Goal: Task Accomplishment & Management: Complete application form

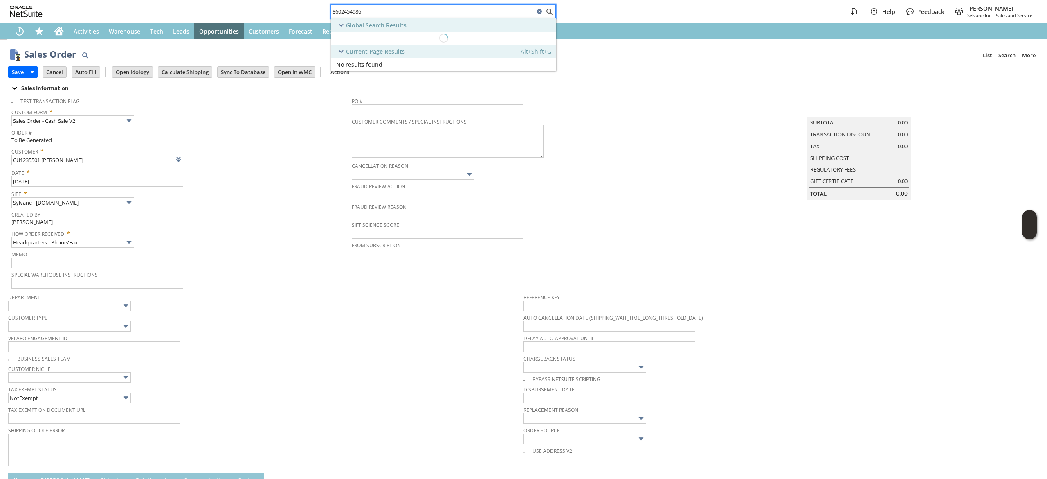
scroll to position [106, 0]
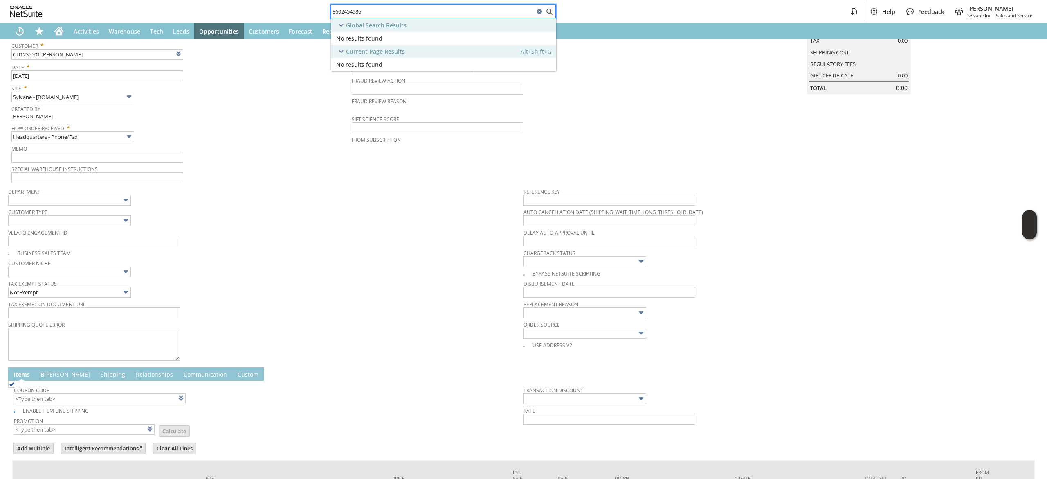
type input "8602454986"
click at [59, 29] on icon "Home" at bounding box center [59, 32] width 7 height 6
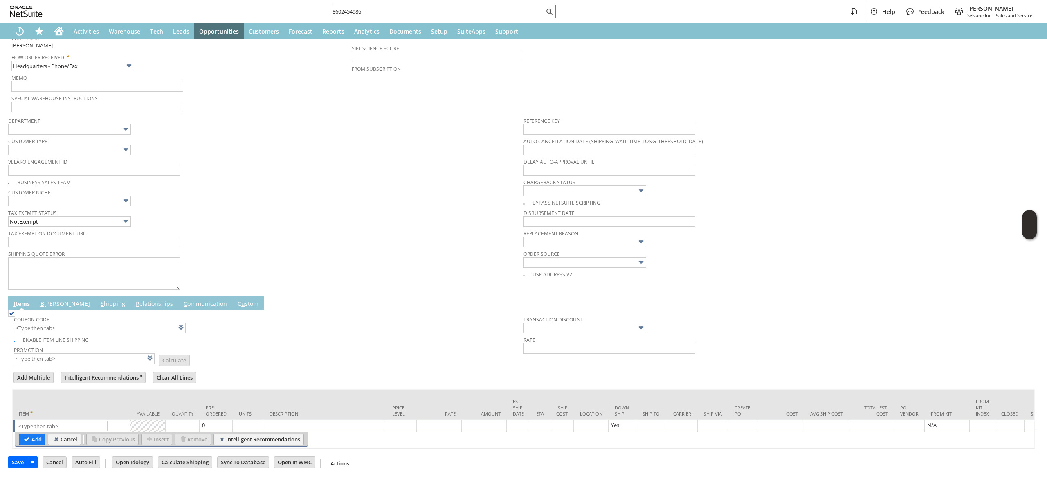
scroll to position [190, 0]
click at [72, 420] on td "List Search" at bounding box center [72, 425] width 118 height 13
click at [71, 421] on input "text" at bounding box center [62, 426] width 91 height 10
paste input "fr14865"
type input "fr14865"
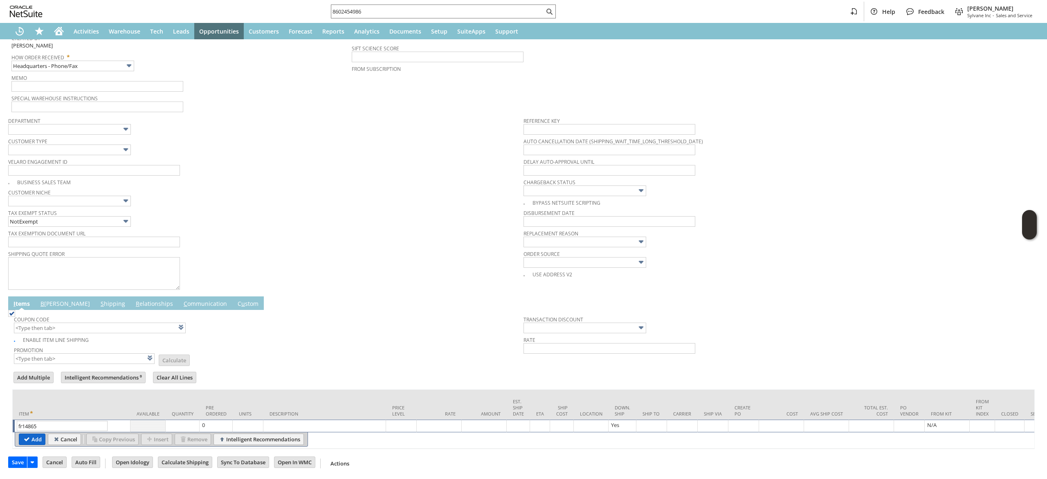
click at [35, 434] on input "Add" at bounding box center [32, 439] width 26 height 11
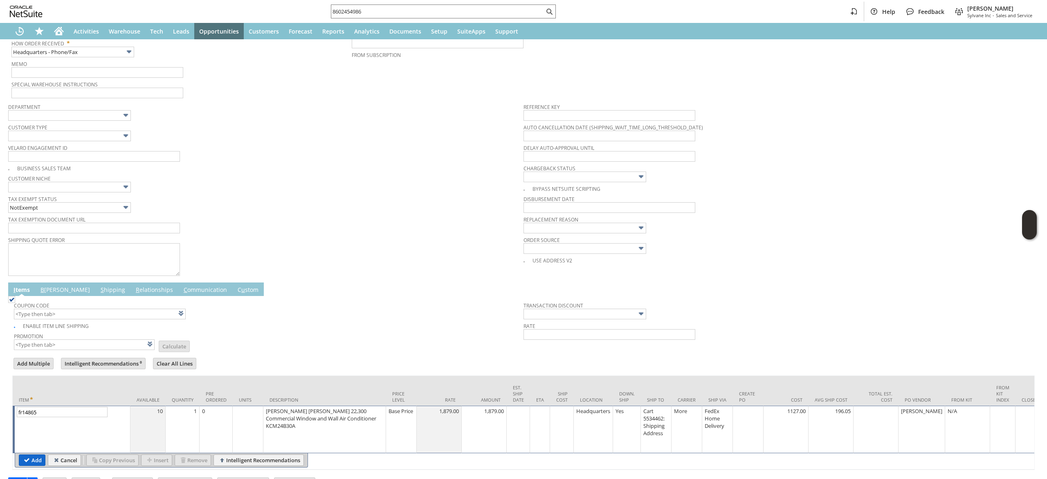
click at [37, 458] on input "Add" at bounding box center [32, 459] width 26 height 11
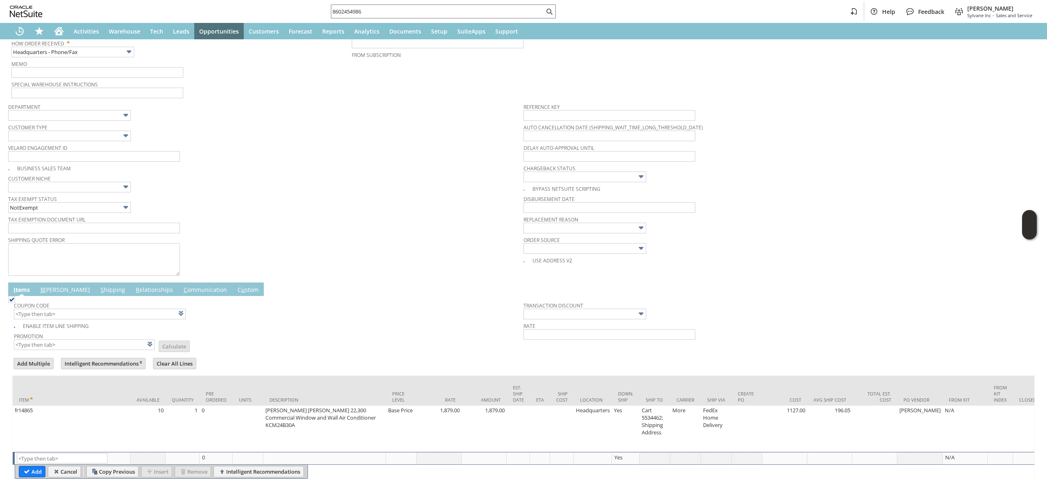
click at [70, 338] on span "Promotion" at bounding box center [84, 334] width 141 height 9
click at [73, 345] on input "text" at bounding box center [84, 344] width 141 height 11
type input "XA325"
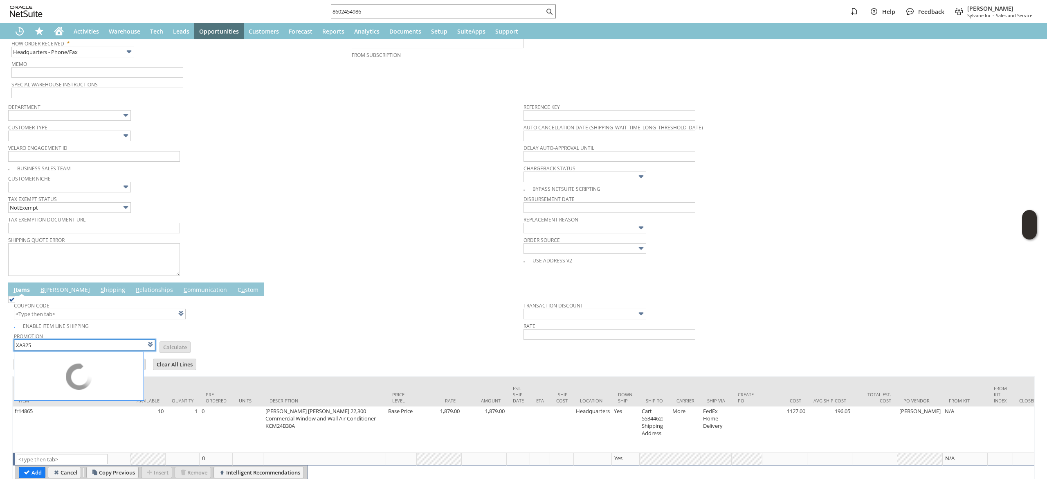
click at [312, 344] on td "Promotion XA325 List Calculate" at bounding box center [269, 340] width 510 height 21
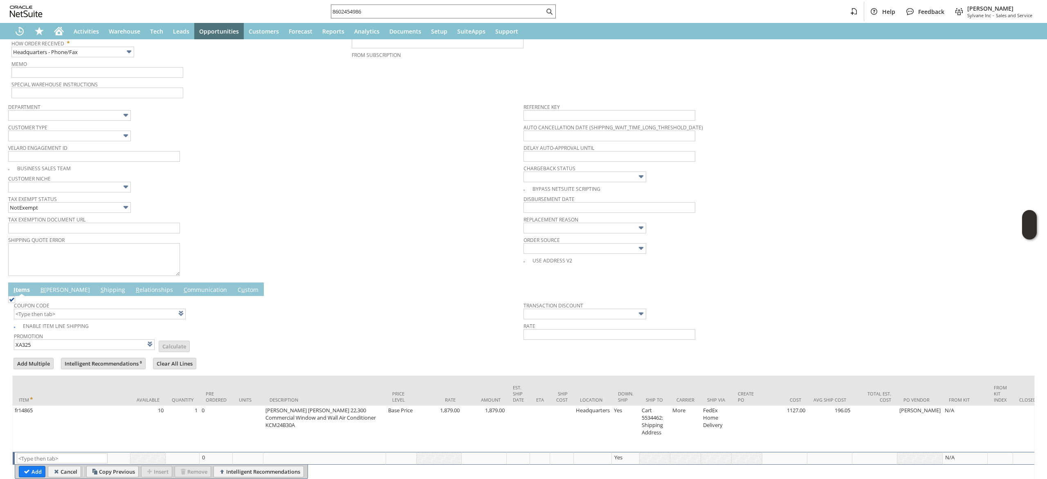
type input "XA325"
type input "Promo Code"
type input "-5.0%"
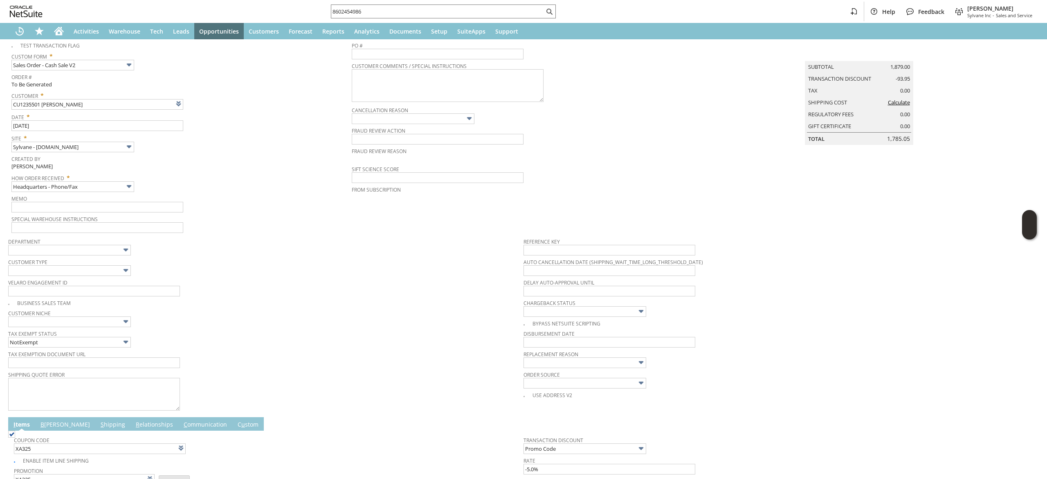
scroll to position [0, 0]
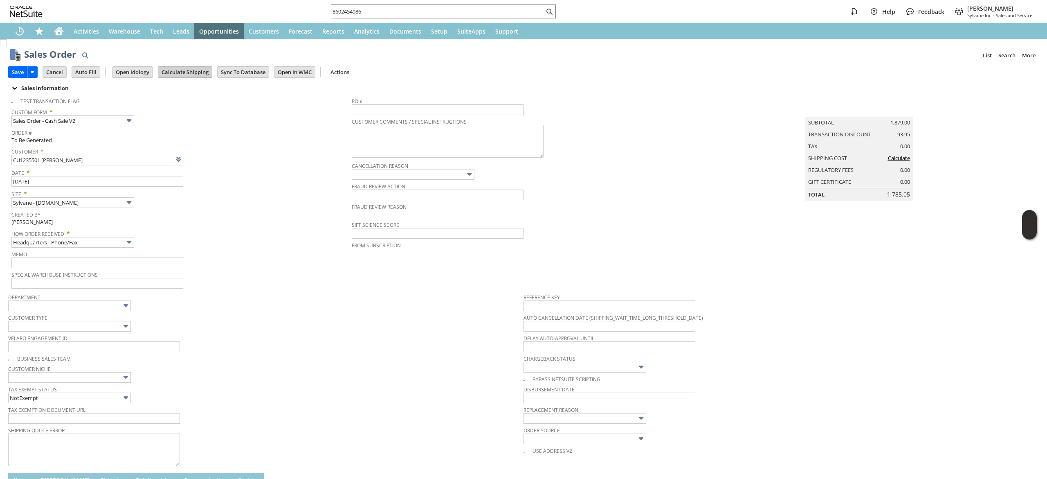
click at [189, 70] on input "Calculate Shipping" at bounding box center [185, 72] width 54 height 11
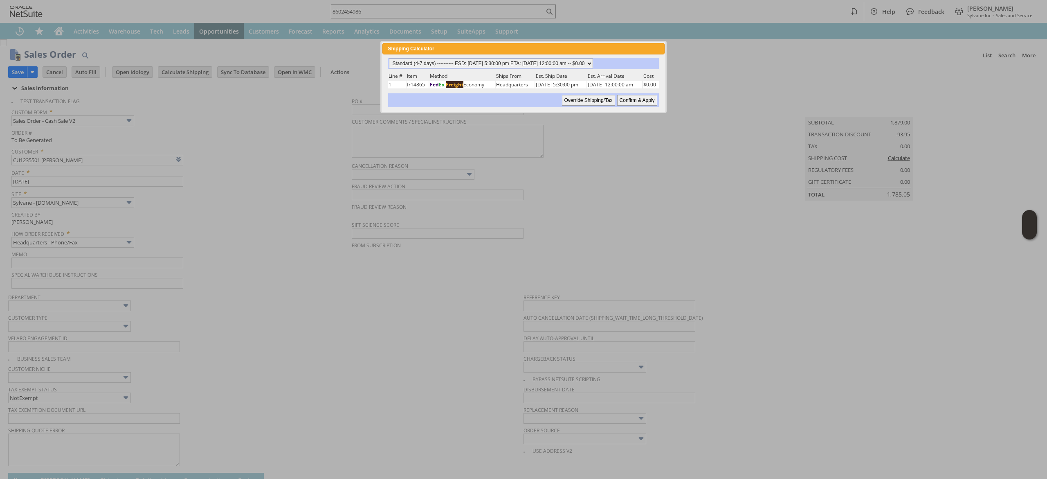
click at [547, 61] on select "Standard (4-7 days) ---------- ESD: [DATE] 5:30:00 pm ETA: [DATE] 12:00:00 am -…" at bounding box center [491, 63] width 204 height 10
click at [389, 58] on select "Standard (4-7 days) ---------- ESD: [DATE] 5:30:00 pm ETA: [DATE] 12:00:00 am -…" at bounding box center [491, 63] width 204 height 10
click at [638, 90] on div "Standard (4-7 days) ---------- ESD: 08/20/2025 5:30:00 pm ETA: 08/26/2025 12:00…" at bounding box center [523, 82] width 272 height 49
click at [647, 111] on div "Shipping Calculator close Standard (4-7 days) ---------- ESD: [DATE] 5:30:00 pm…" at bounding box center [523, 77] width 286 height 72
click at [648, 102] on input "Confirm & Apply" at bounding box center [637, 100] width 40 height 11
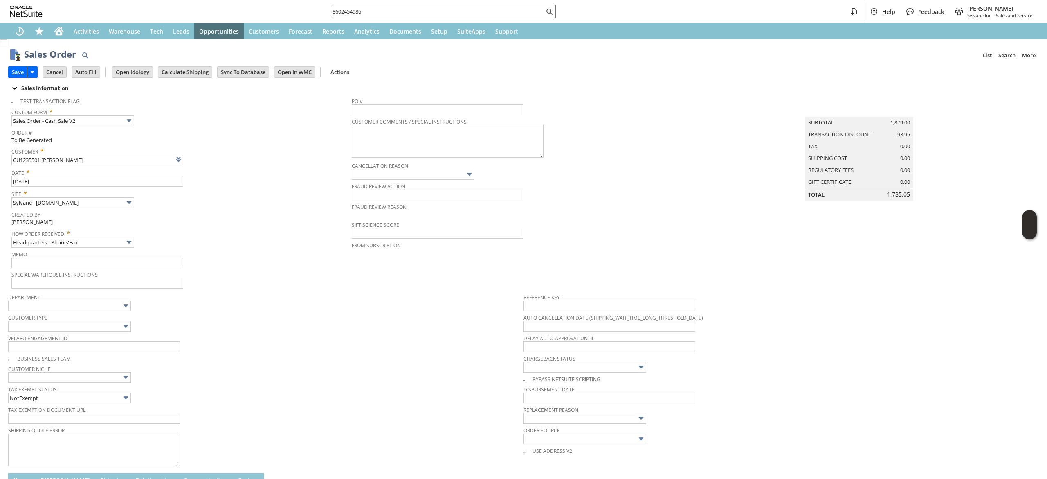
type input "Add"
type input "Copy Previous"
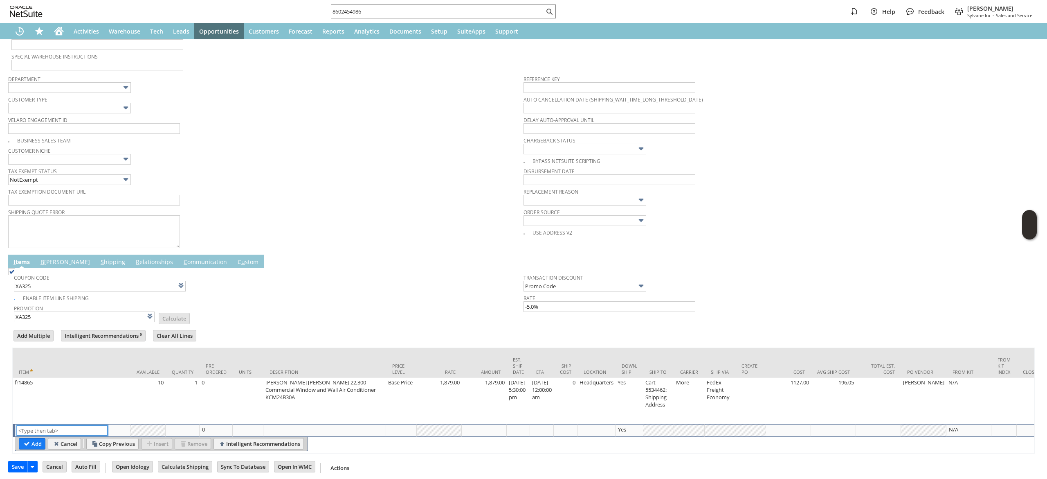
scroll to position [229, 0]
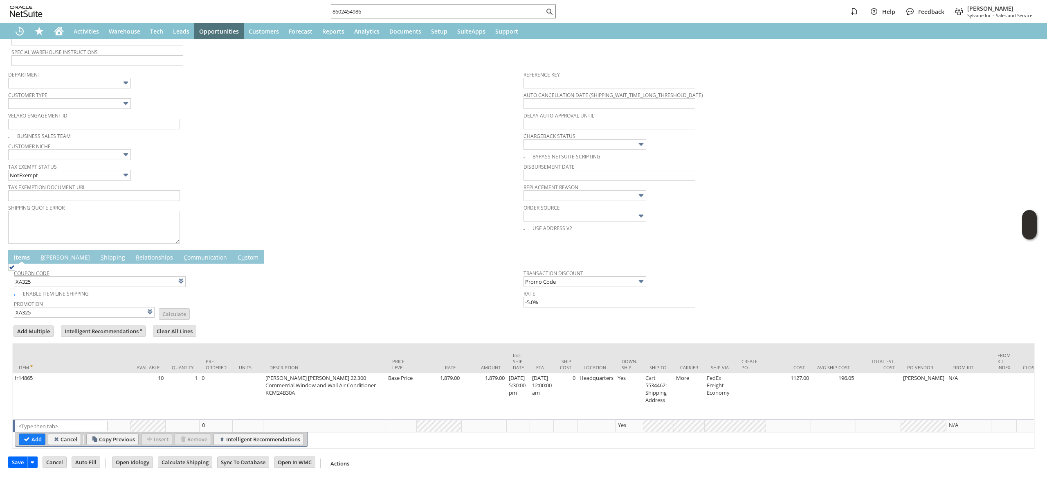
click at [50, 257] on link "B [PERSON_NAME]" at bounding box center [65, 257] width 54 height 9
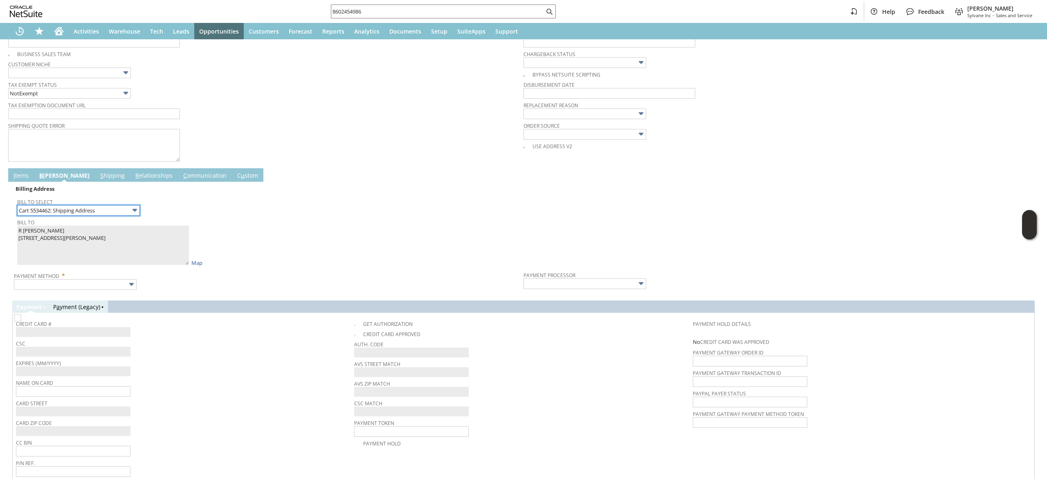
scroll to position [344, 0]
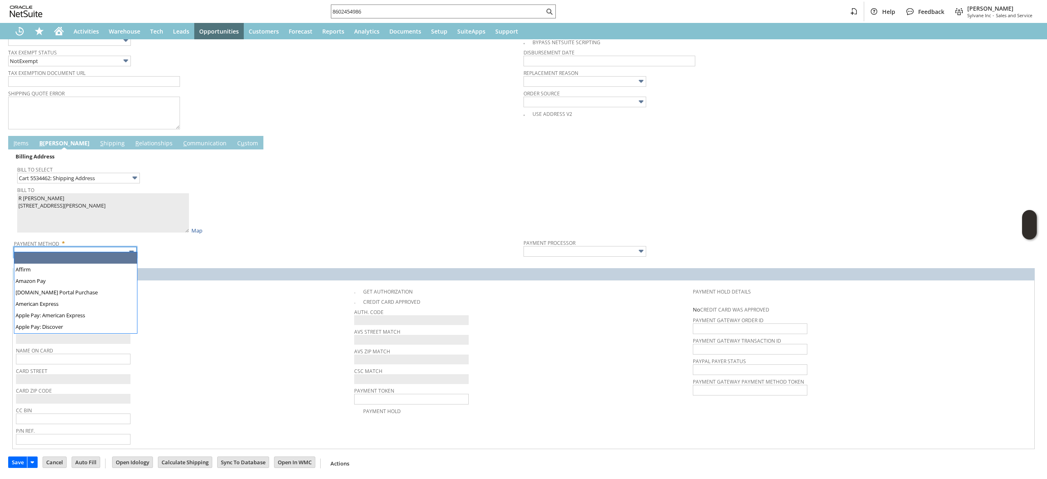
click at [118, 250] on input "text" at bounding box center [75, 252] width 123 height 11
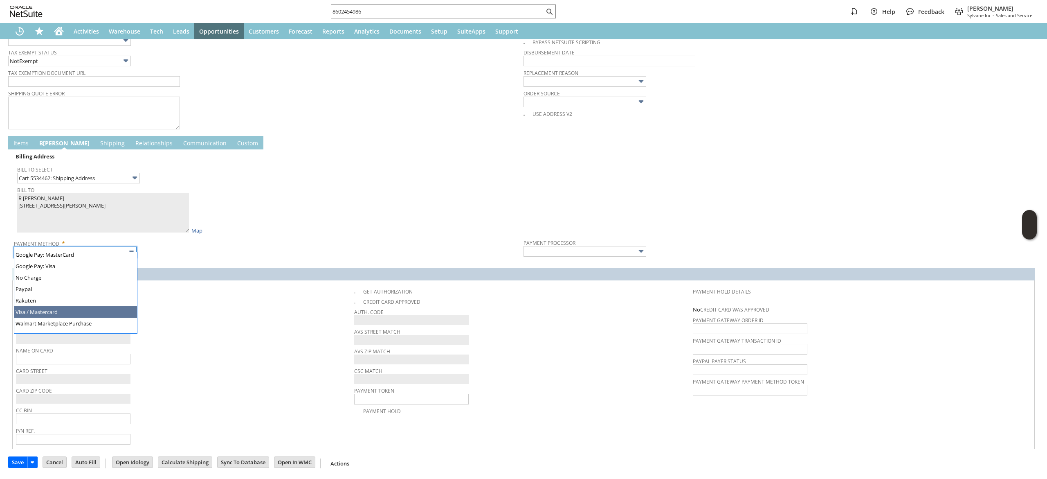
type input "Visa / Mastercard"
type input "Braintree"
checkbox input "true"
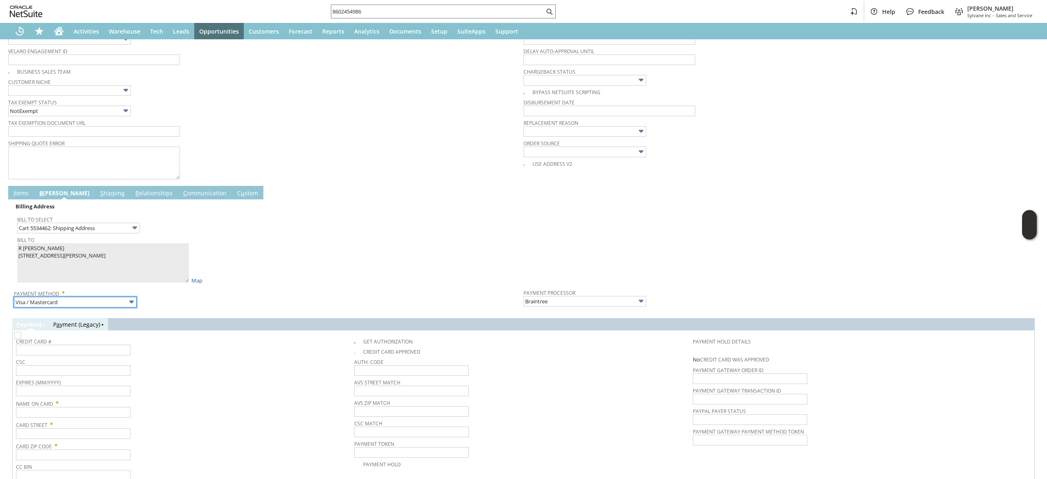
scroll to position [327, 0]
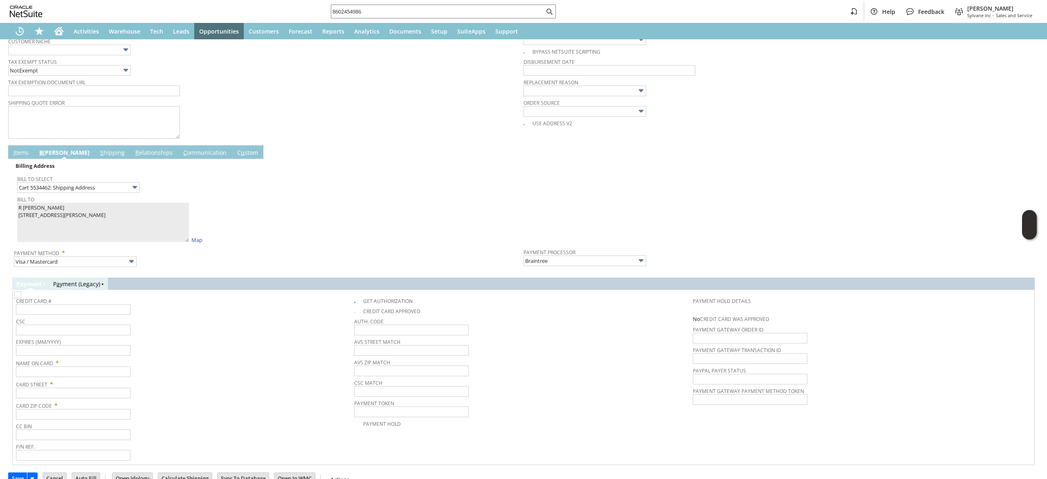
click at [22, 157] on link "I tems" at bounding box center [20, 152] width 19 height 9
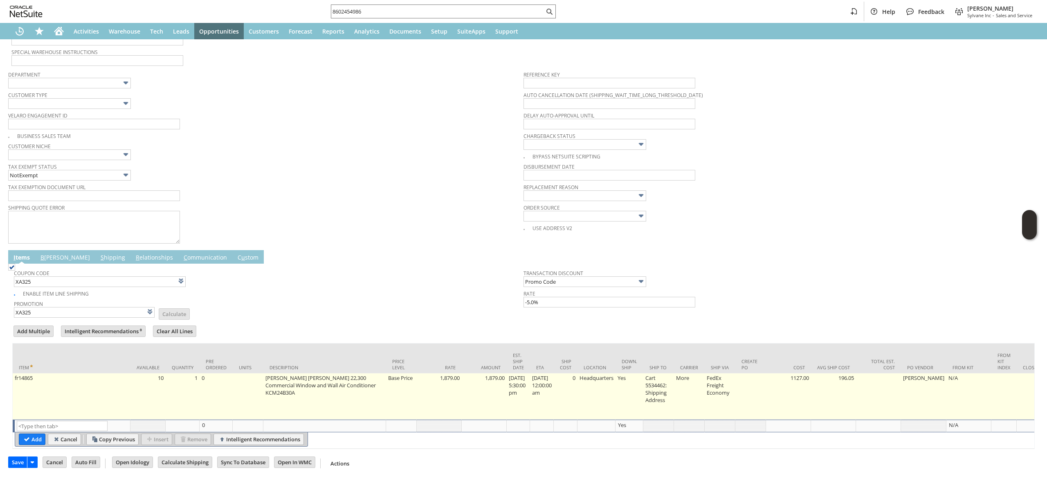
click at [97, 398] on td "fr14865" at bounding box center [72, 396] width 118 height 46
type input "fr14865"
type input "OK"
type input "Make Copy"
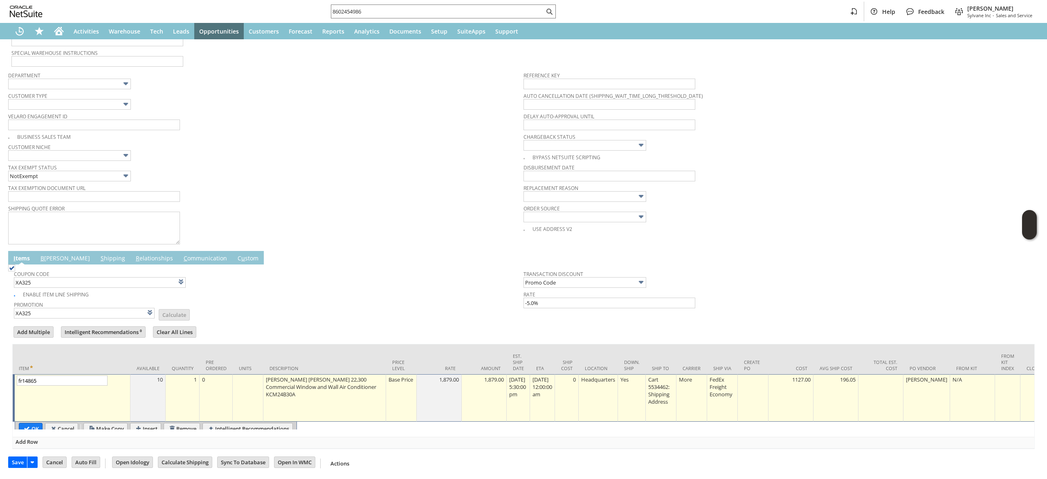
scroll to position [228, 0]
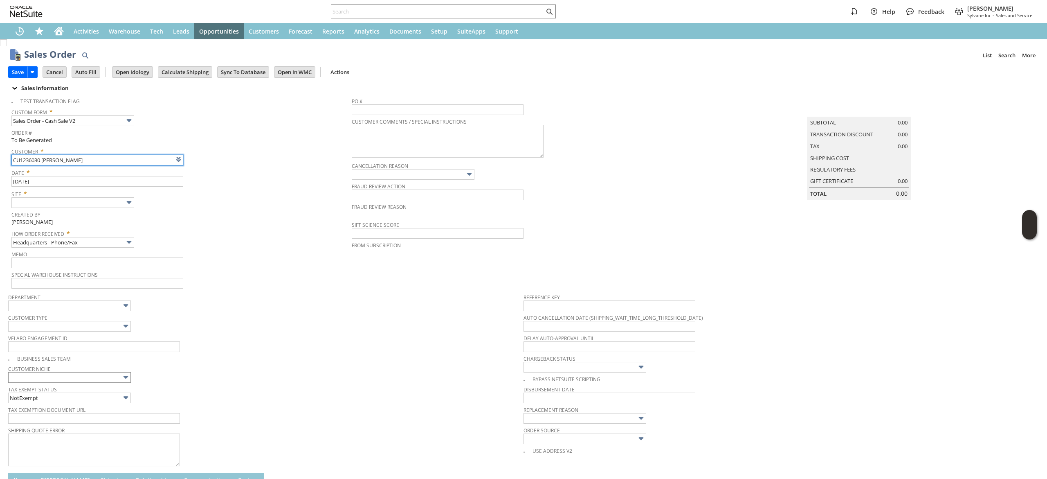
type input "Intelligent Recommendations ⁰"
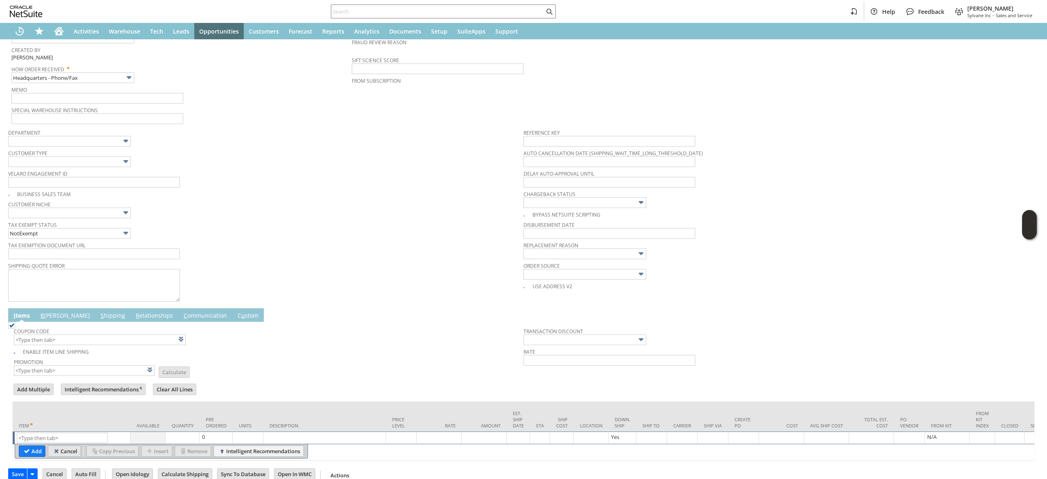
scroll to position [191, 0]
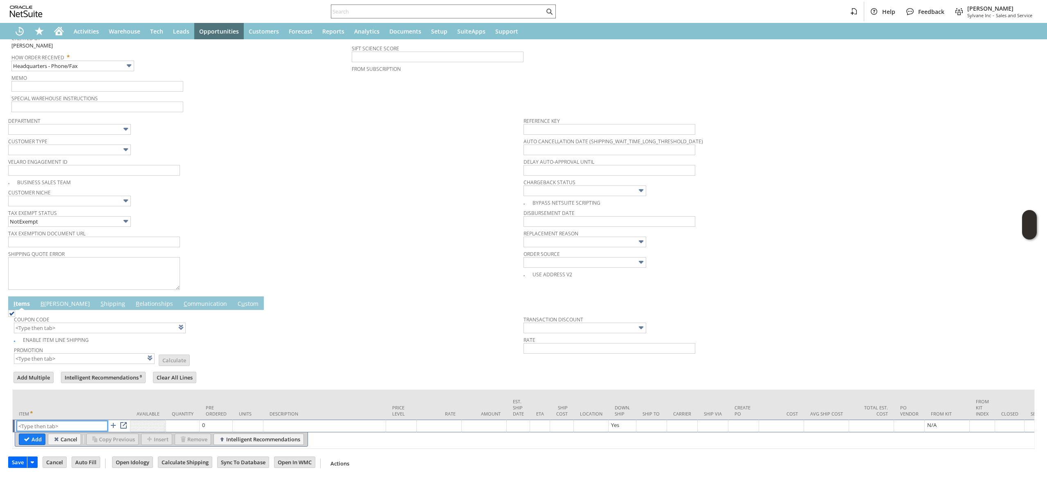
click at [55, 421] on input "text" at bounding box center [62, 426] width 91 height 10
paste input "fr14865"
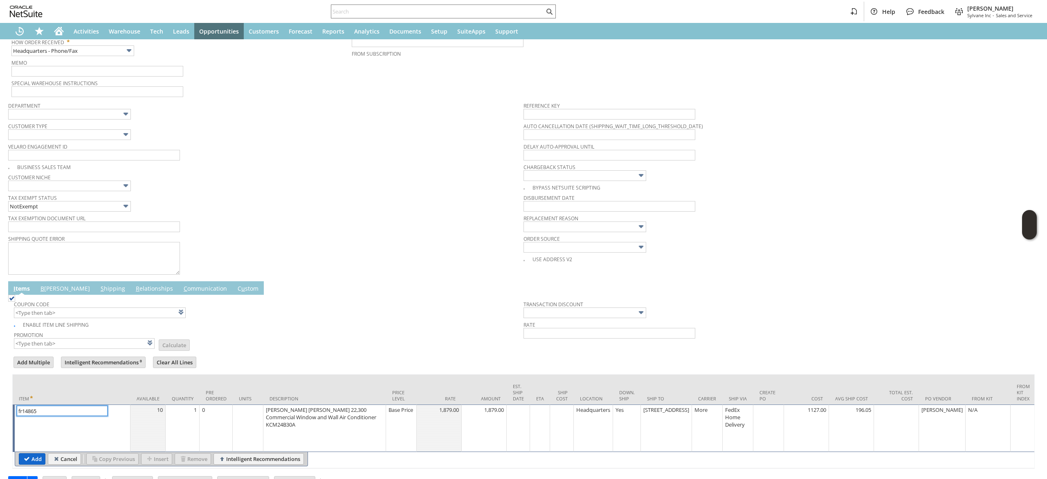
type input "fr14865"
click at [32, 453] on input "Add" at bounding box center [32, 458] width 26 height 11
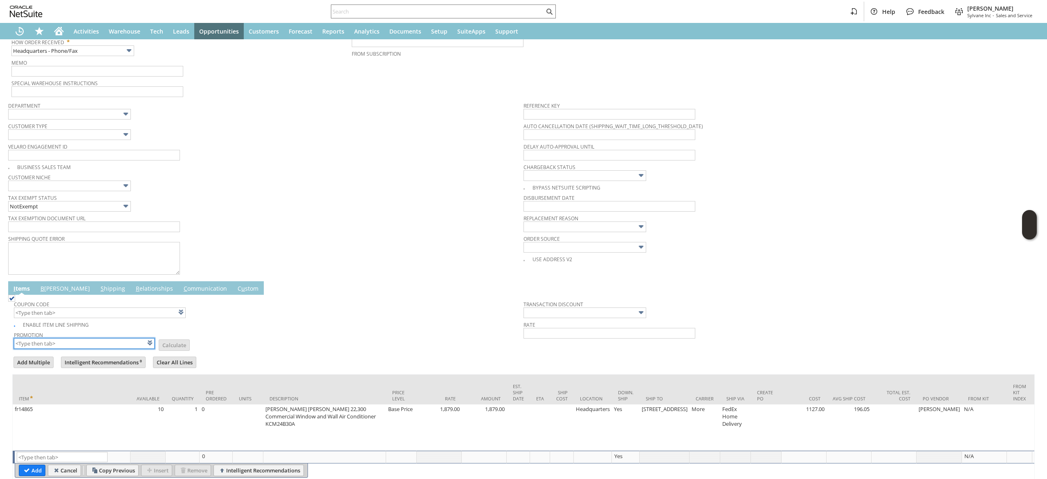
click at [85, 344] on input "text" at bounding box center [84, 343] width 141 height 11
type input "XA325"
click at [254, 317] on div "Coupon Code" at bounding box center [267, 308] width 506 height 20
type input "XA325"
type input "Promo Code"
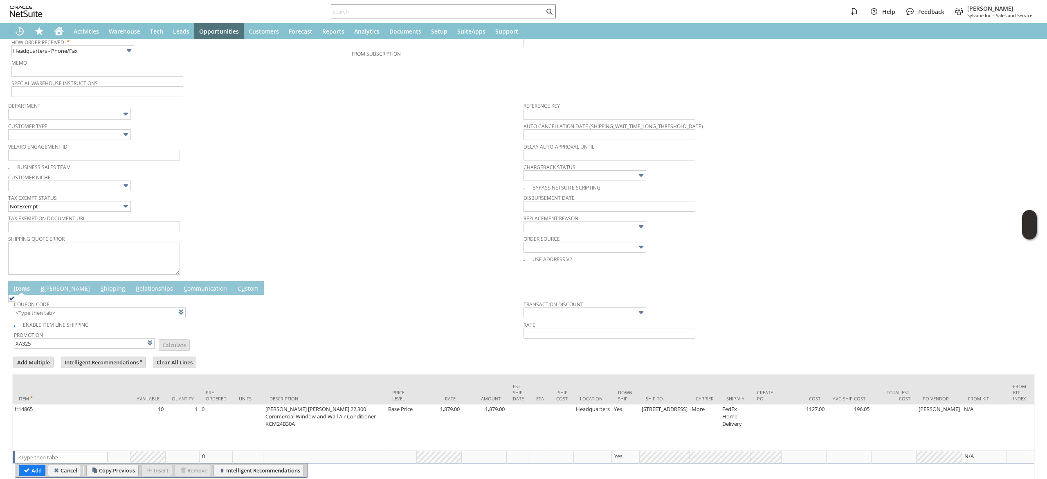
type input "-5.0%"
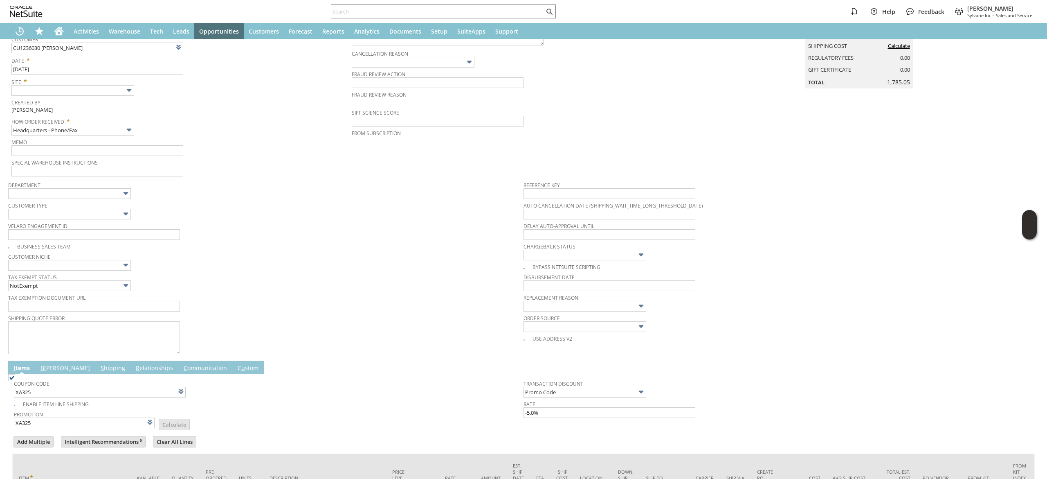
scroll to position [0, 0]
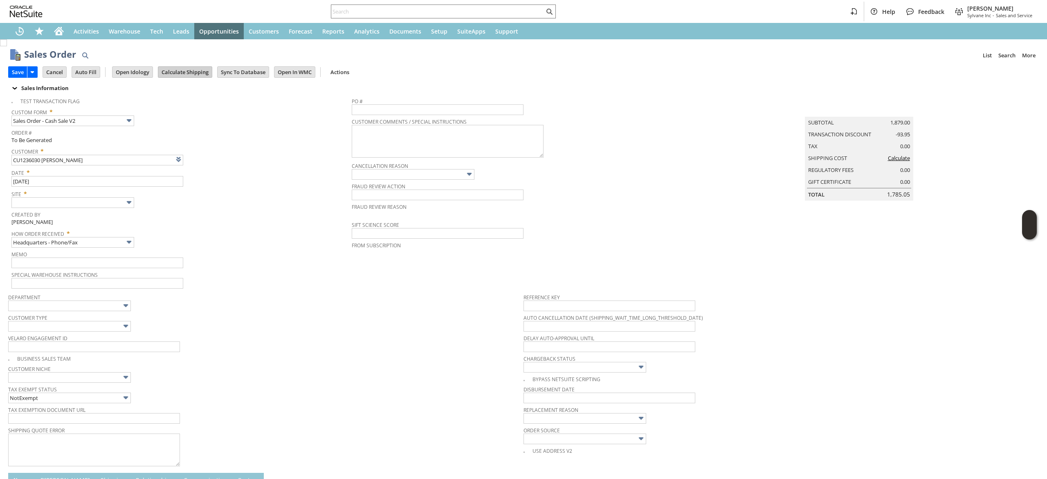
click at [190, 71] on input "Calculate Shipping" at bounding box center [185, 72] width 54 height 11
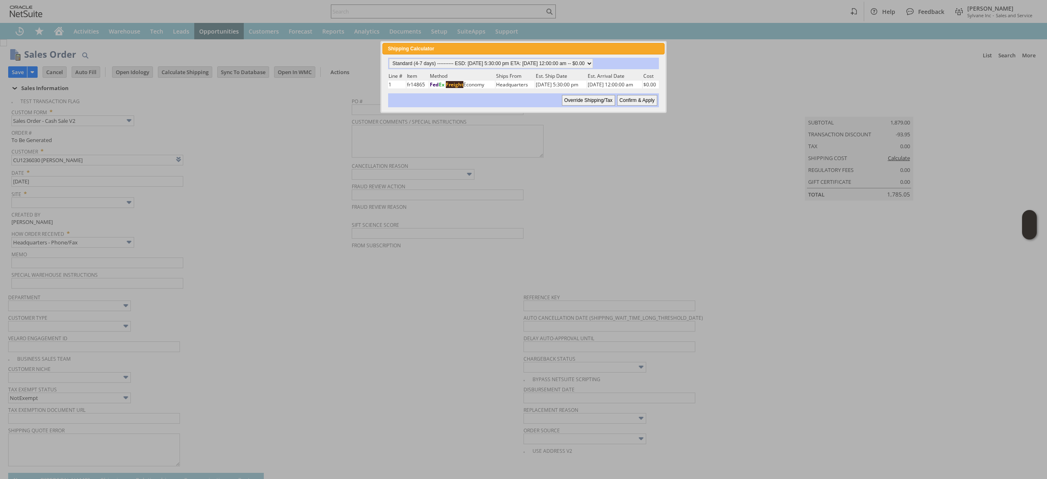
click at [539, 72] on td "Est. Ship Date" at bounding box center [560, 76] width 51 height 8
drag, startPoint x: 543, startPoint y: 59, endPoint x: 547, endPoint y: 62, distance: 4.9
click at [544, 59] on select "Standard (4-7 days) ---------- ESD: [DATE] 5:30:00 pm ETA: [DATE] 12:00:00 am -…" at bounding box center [491, 63] width 204 height 10
click at [389, 58] on select "Standard (4-7 days) ---------- ESD: [DATE] 5:30:00 pm ETA: [DATE] 12:00:00 am -…" at bounding box center [491, 63] width 204 height 10
click at [634, 97] on input "Confirm & Apply" at bounding box center [637, 100] width 40 height 11
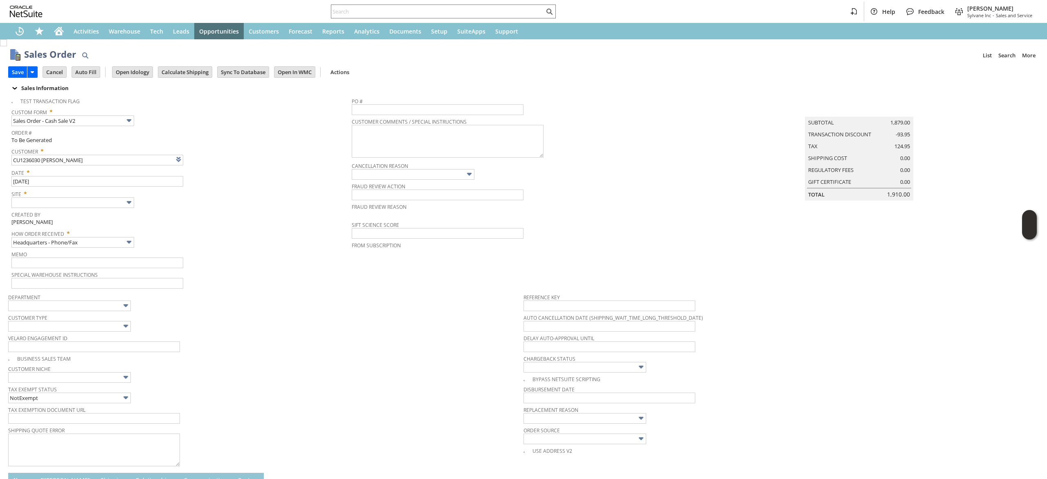
type input "Add"
type input "Copy Previous"
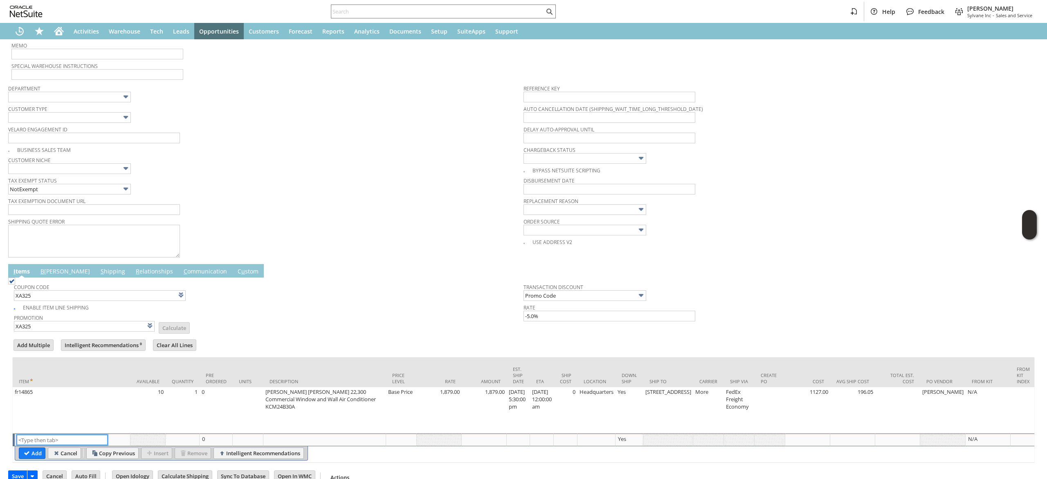
scroll to position [229, 0]
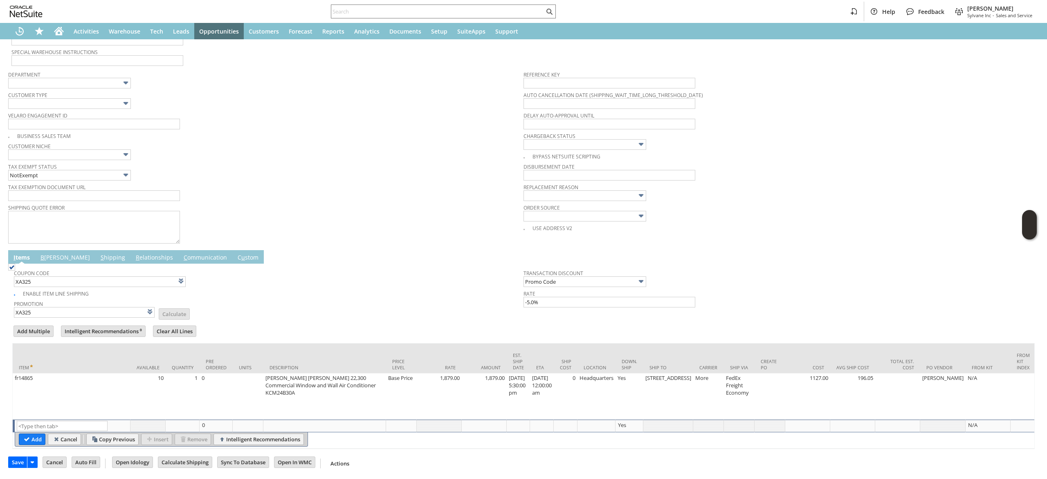
click at [46, 253] on link "B [PERSON_NAME]" at bounding box center [65, 257] width 54 height 9
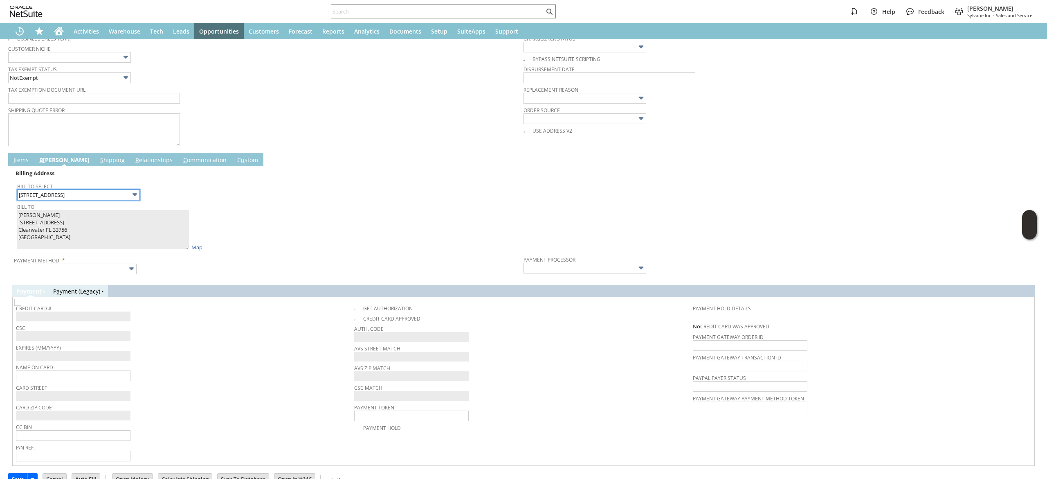
scroll to position [344, 0]
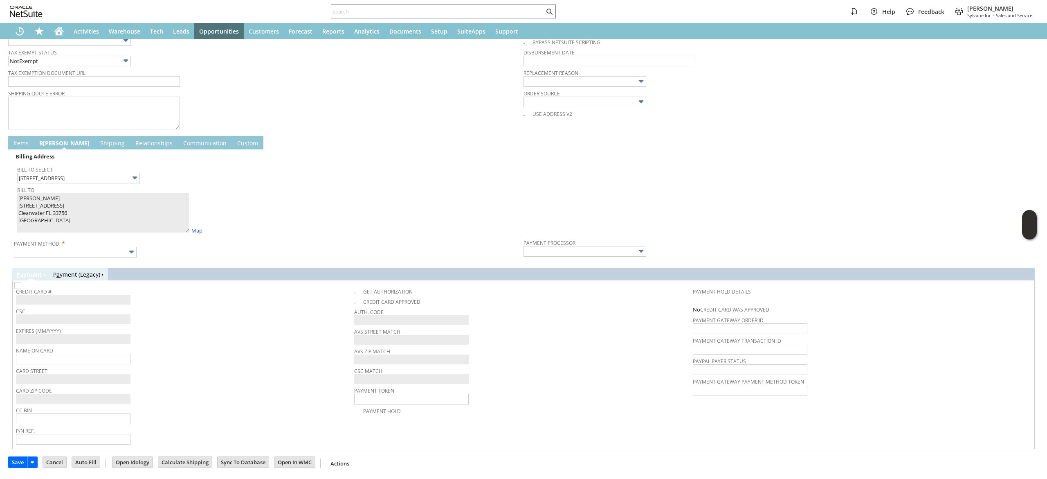
click at [110, 260] on div at bounding box center [523, 262] width 1023 height 4
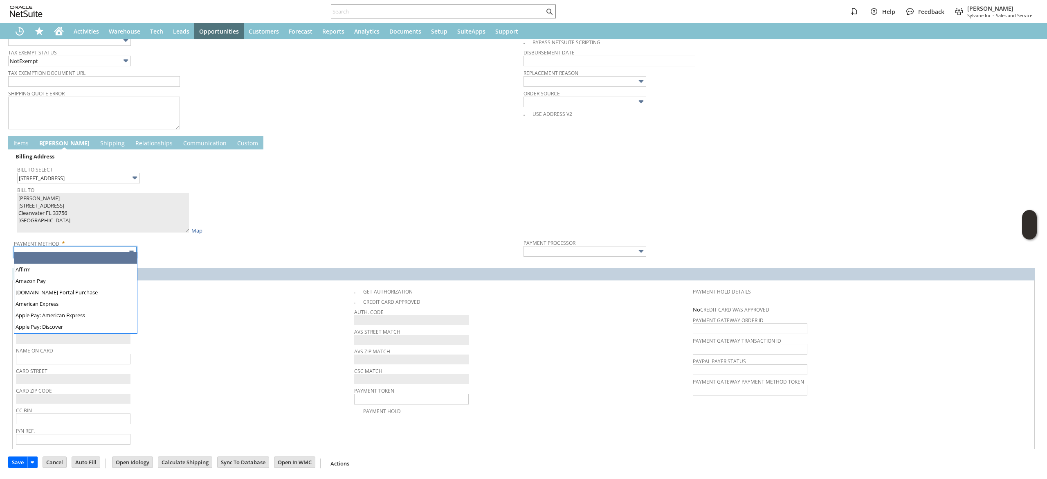
click at [108, 252] on body "Help Feedback [PERSON_NAME] Sylvane Inc - Sales and Service Activities Warehous…" at bounding box center [523, 239] width 1047 height 479
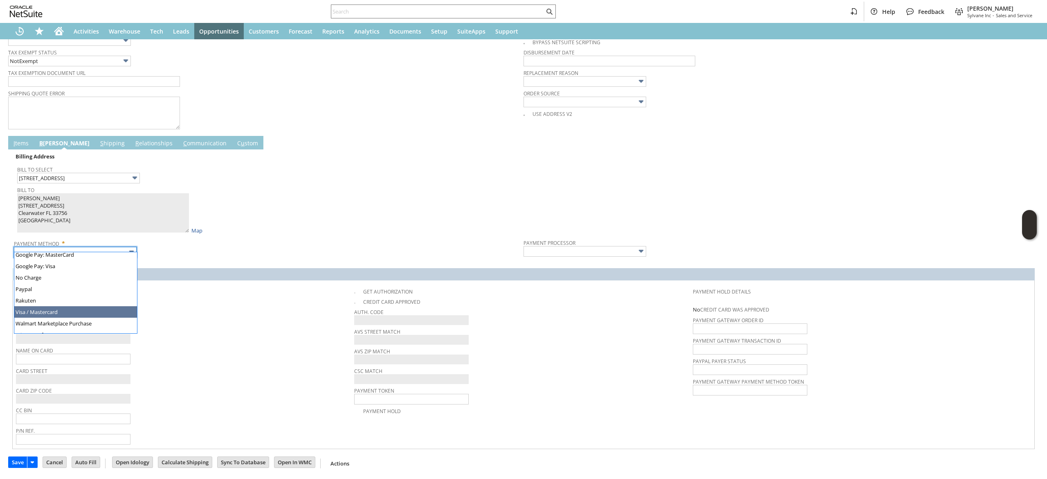
type input "Visa / Mastercard"
type input "Braintree"
checkbox input "true"
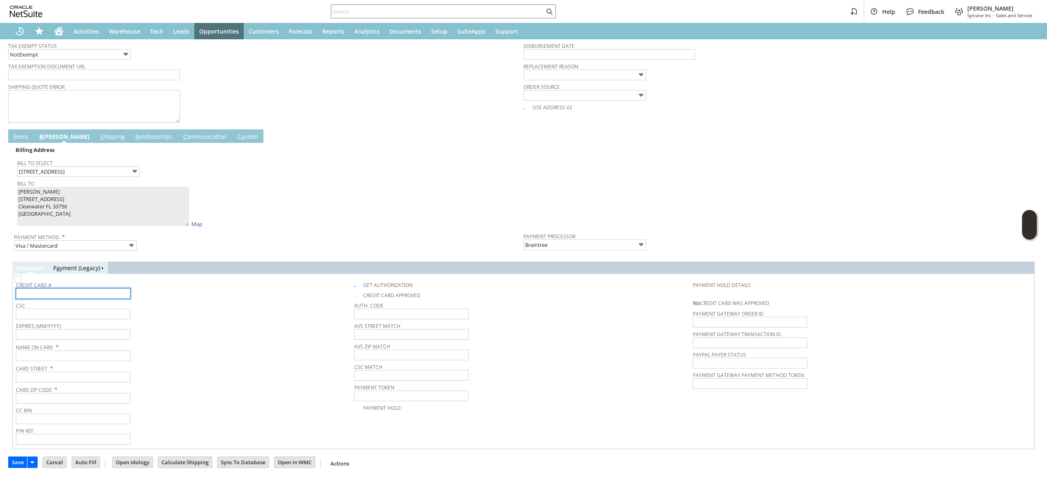
click at [93, 293] on input "text" at bounding box center [73, 293] width 115 height 11
type input "[CREDIT_CARD_NUMBER]"
click at [96, 343] on span "Name On Card *" at bounding box center [183, 345] width 334 height 10
click at [103, 327] on span "Expires (MM/YYYY)" at bounding box center [183, 324] width 334 height 9
click at [109, 335] on input "text" at bounding box center [73, 334] width 115 height 11
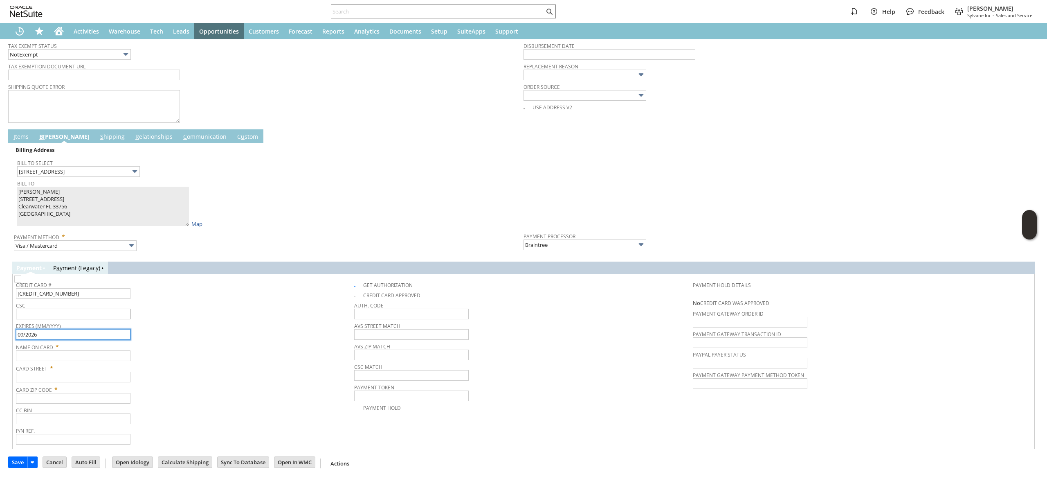
type input "09/2026"
click at [100, 315] on input "text" at bounding box center [73, 313] width 115 height 11
type input "800"
click at [92, 361] on input "text" at bounding box center [73, 355] width 115 height 11
paste input "[PERSON_NAME]"
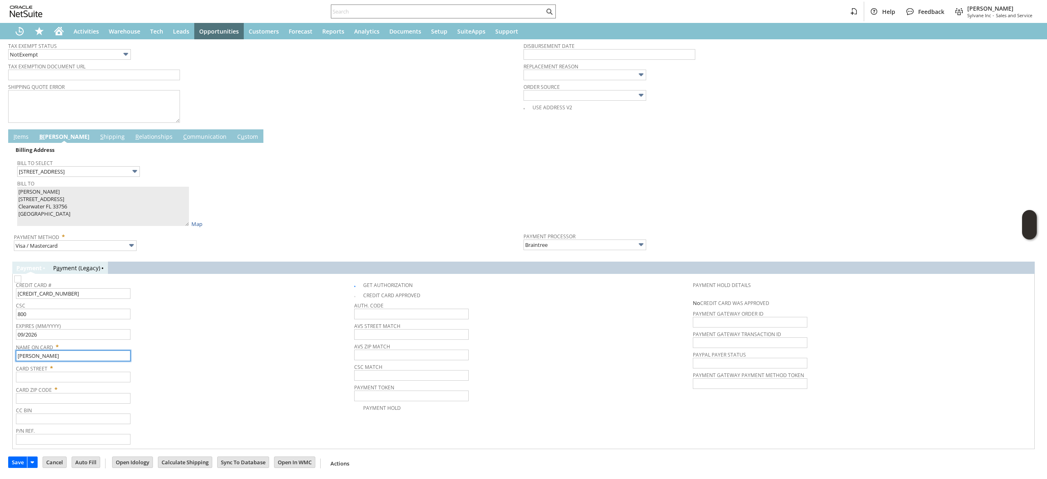
type input "[PERSON_NAME]"
click at [97, 374] on input "text" at bounding box center [73, 376] width 115 height 11
paste input "[STREET_ADDRESS]"
type input "[STREET_ADDRESS]"
click at [94, 398] on input "text" at bounding box center [73, 398] width 115 height 11
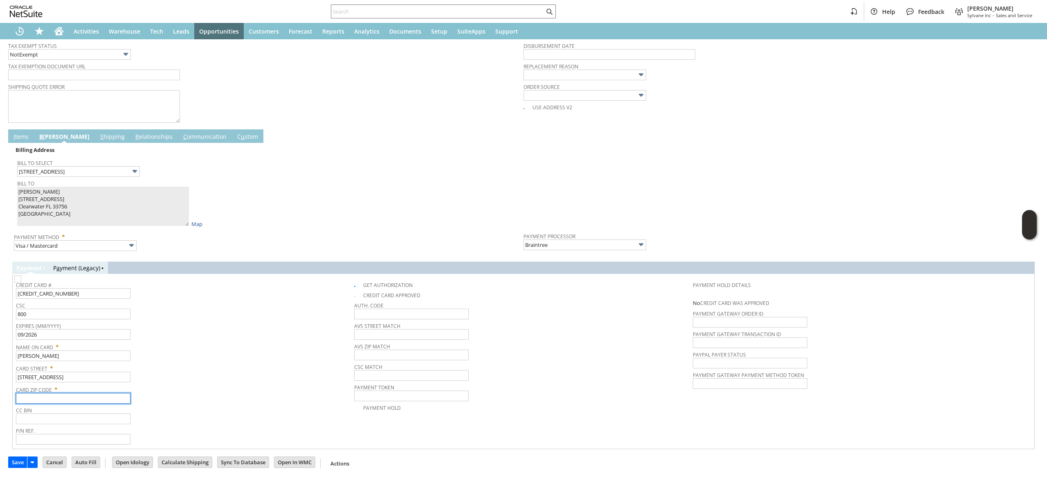
paste input "33756"
type input "33756"
click at [207, 381] on div "Card Street * [STREET_ADDRESS]" at bounding box center [183, 372] width 334 height 20
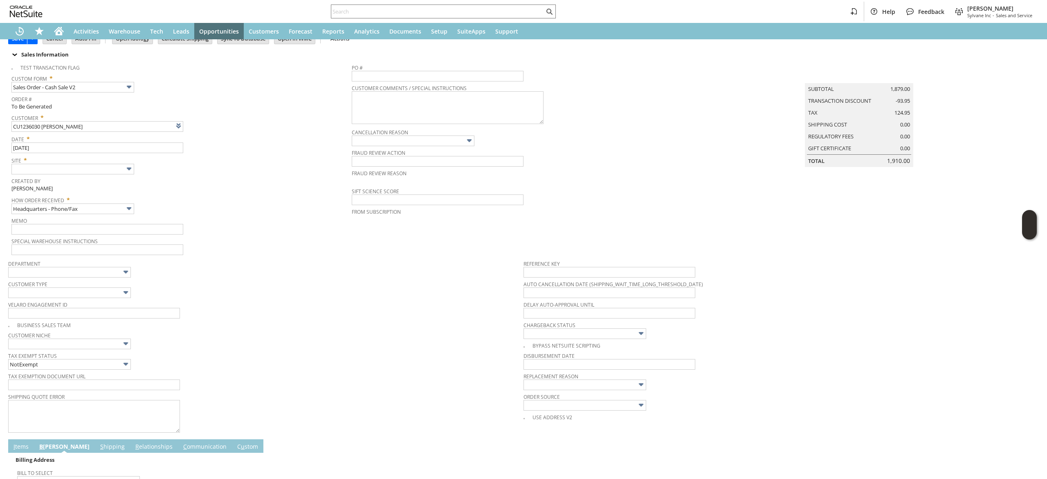
scroll to position [0, 0]
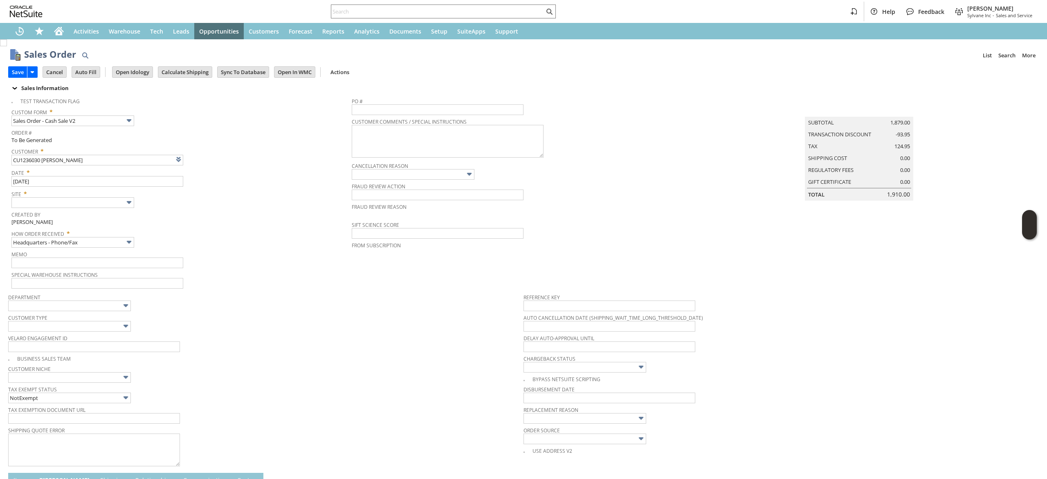
click at [108, 191] on span "Site *" at bounding box center [179, 192] width 336 height 10
click at [108, 206] on input "text" at bounding box center [72, 202] width 123 height 11
type input "Sylvane - [DOMAIN_NAME]"
click at [18, 74] on input "Save" at bounding box center [18, 72] width 18 height 11
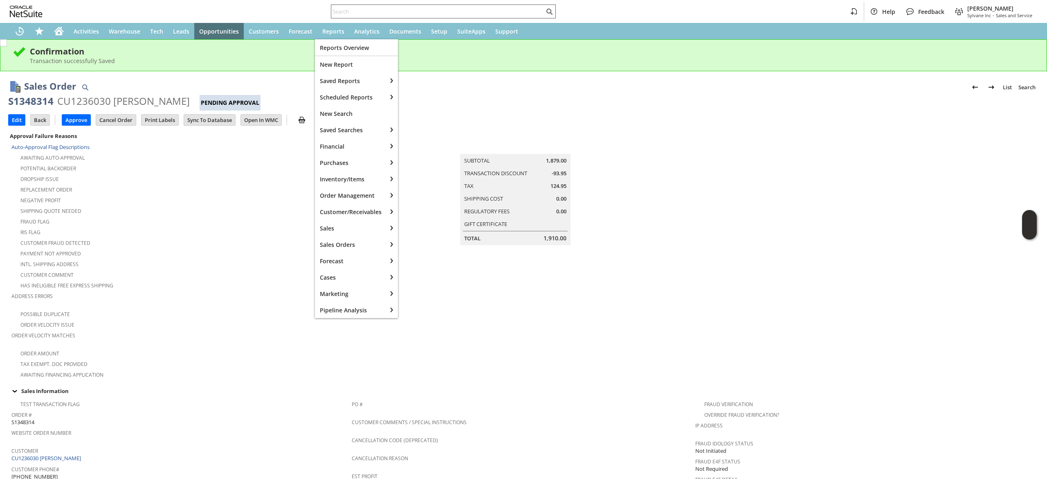
click at [356, 8] on input "text" at bounding box center [437, 12] width 213 height 10
paste input "7032493717"
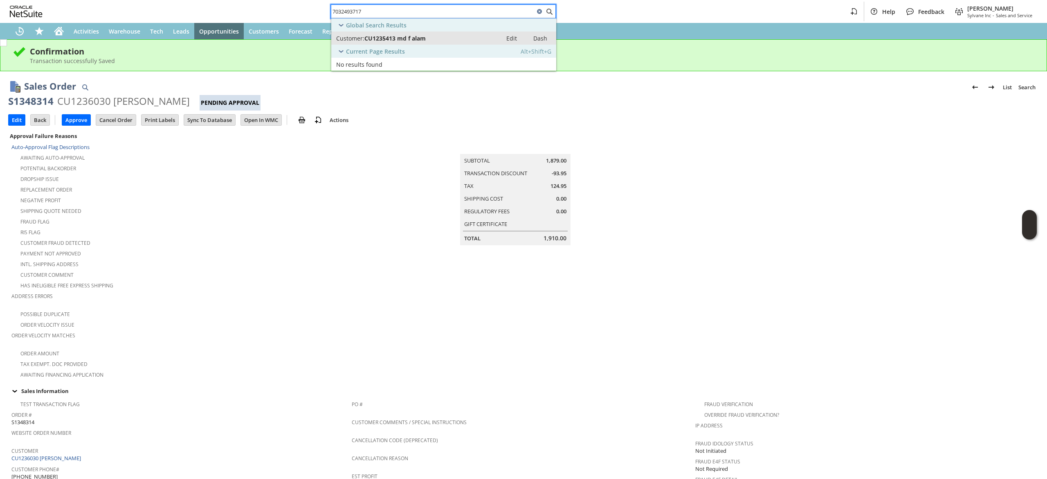
type input "7032493717"
click at [395, 37] on span "CU1235413 md f alam" at bounding box center [394, 38] width 61 height 8
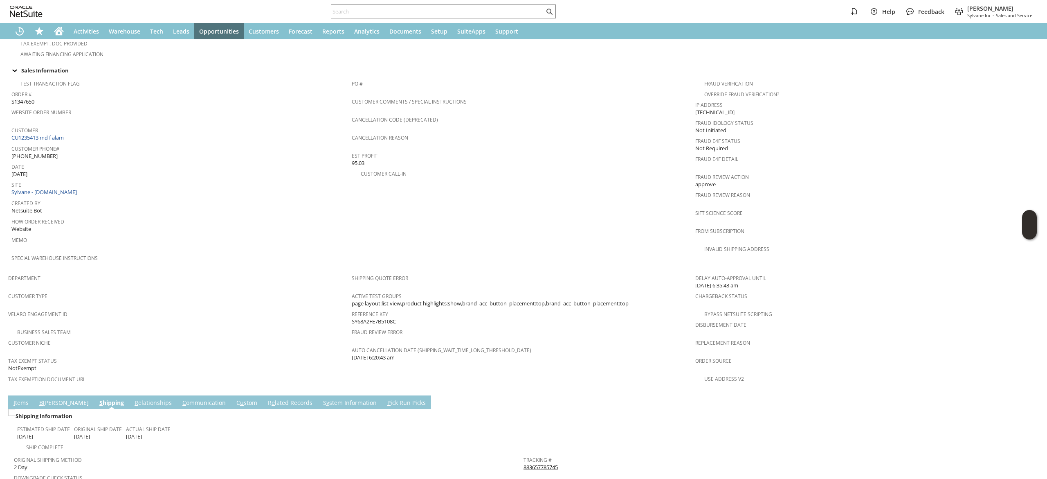
scroll to position [354, 0]
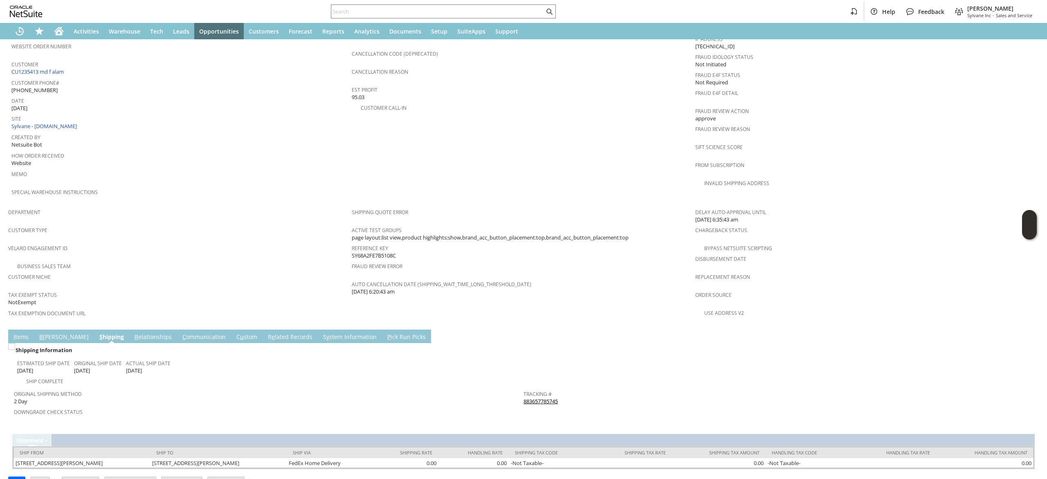
click at [53, 333] on link "B [PERSON_NAME]" at bounding box center [64, 337] width 54 height 9
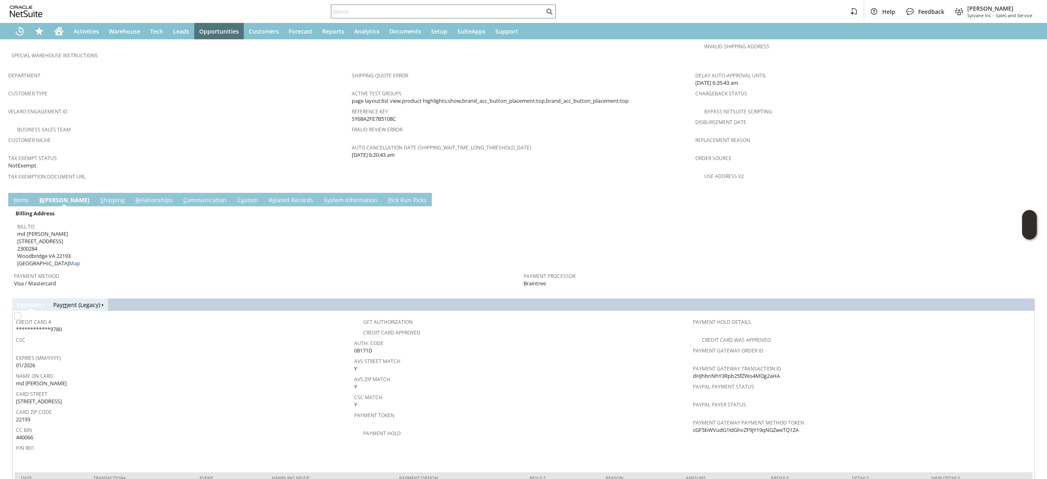
scroll to position [515, 0]
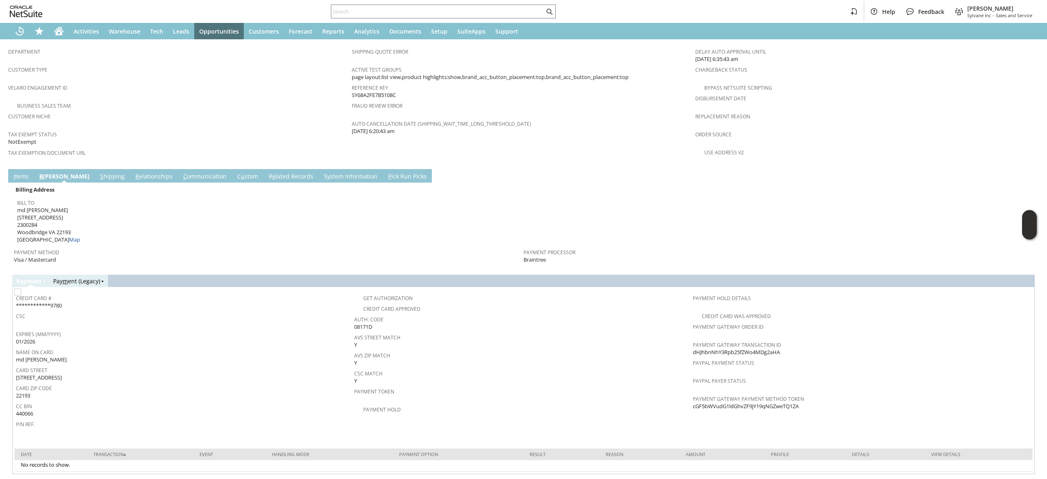
click at [98, 172] on link "S hipping" at bounding box center [112, 176] width 29 height 9
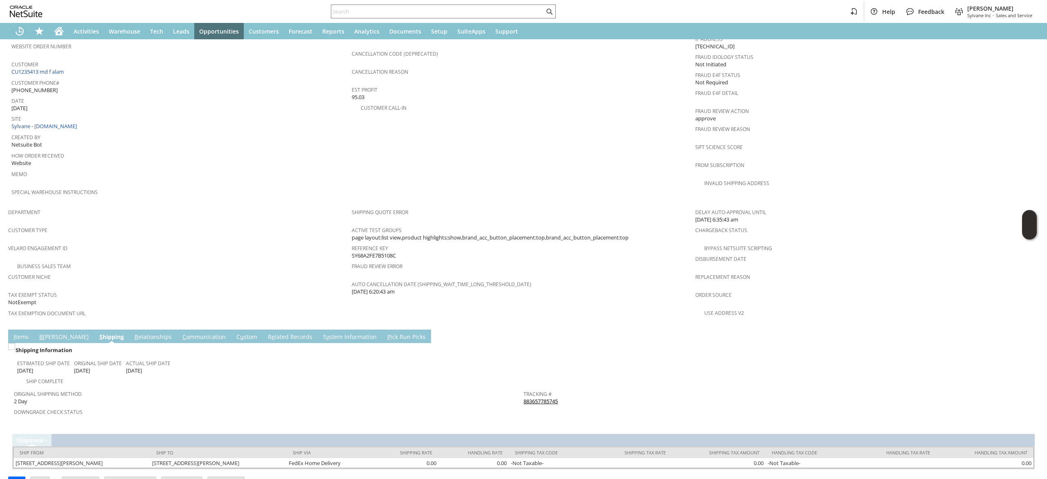
click at [539, 397] on link "883657785745" at bounding box center [541, 400] width 34 height 7
click at [180, 333] on link "C ommunication" at bounding box center [203, 337] width 47 height 9
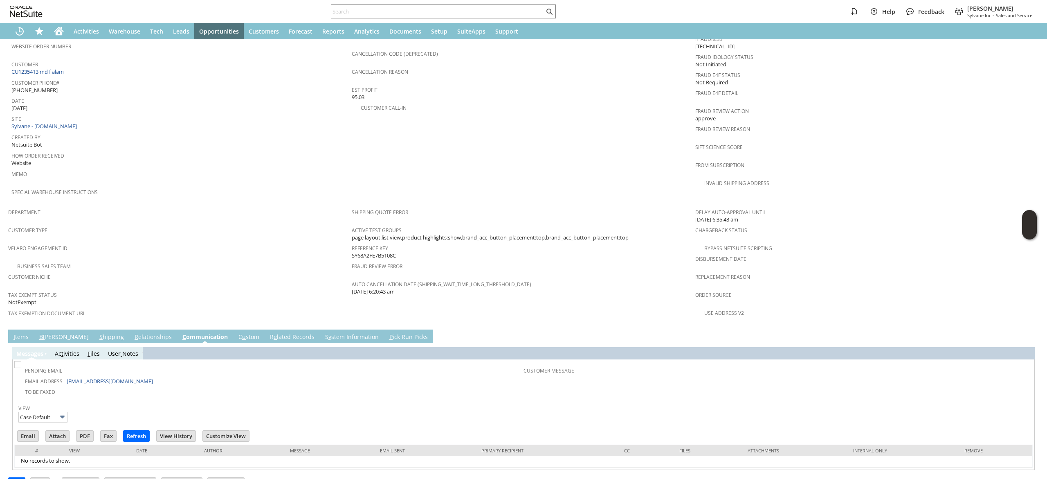
scroll to position [357, 0]
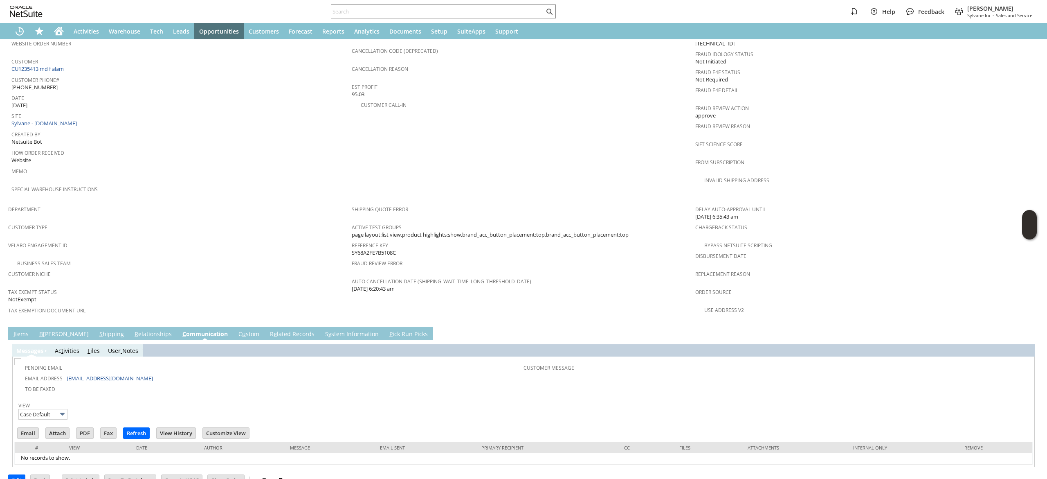
click at [28, 330] on link "I tems" at bounding box center [20, 334] width 19 height 9
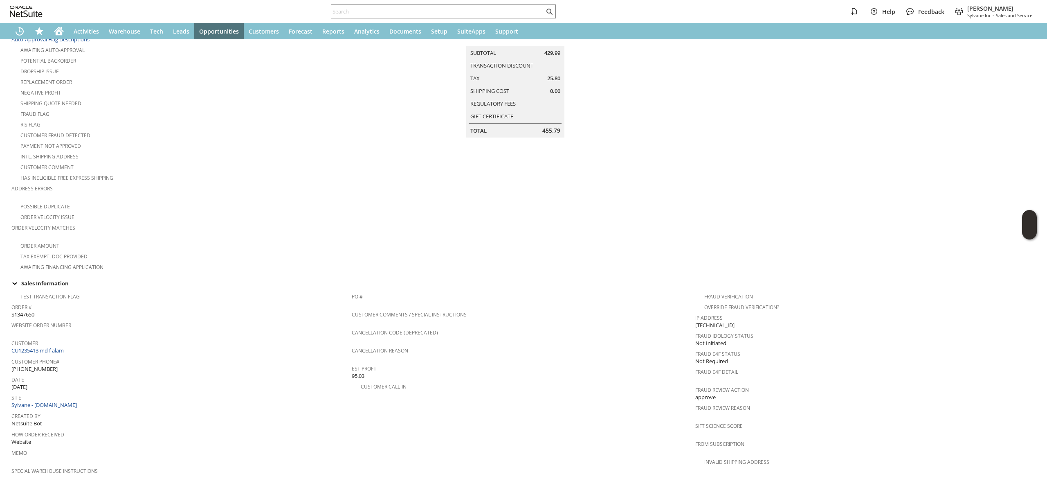
scroll to position [0, 0]
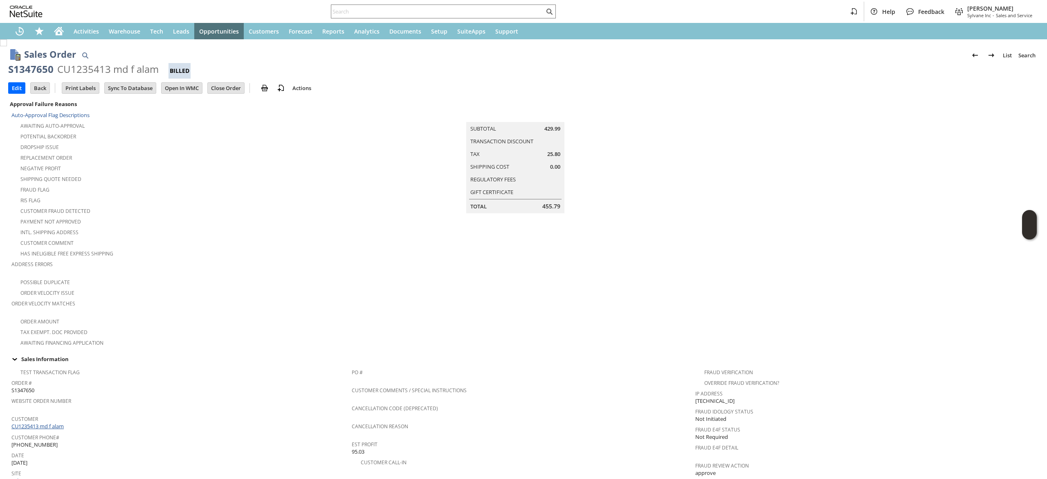
click at [56, 422] on link "CU1235413 md f alam" at bounding box center [38, 425] width 54 height 7
